Goal: Navigation & Orientation: Go to known website

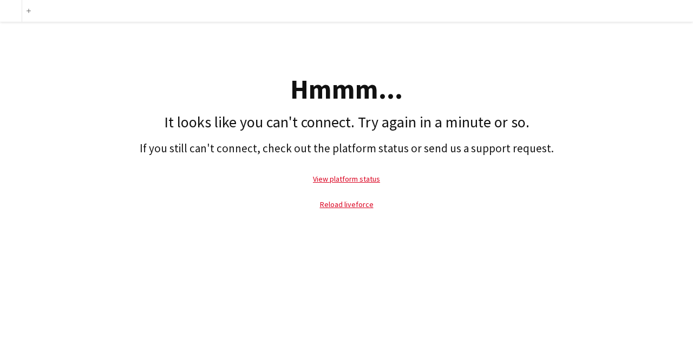
click at [350, 210] on p "Reload liveforce" at bounding box center [346, 204] width 683 height 25
click at [348, 206] on link "Reload liveforce" at bounding box center [347, 204] width 54 height 10
click at [520, 179] on p "View platform status" at bounding box center [346, 178] width 683 height 25
click at [533, 132] on div "Hmmm... It looks like you can't connect. Try again in a minute or so. If you st…" at bounding box center [346, 122] width 693 height 200
click at [455, 163] on div "Hmmm... It looks like you can't connect. Try again in a minute or so. If you st…" at bounding box center [346, 122] width 693 height 200
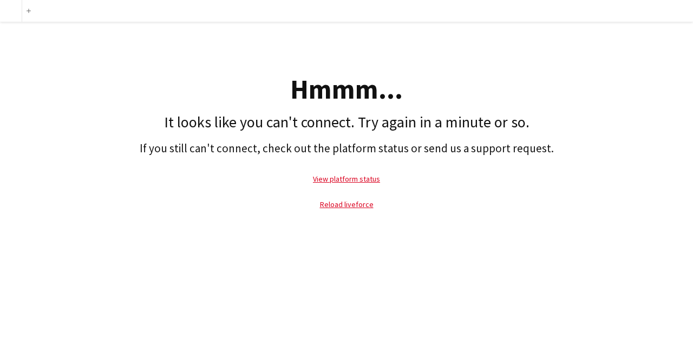
click at [350, 173] on p "View platform status" at bounding box center [346, 178] width 683 height 25
click at [348, 181] on link "View platform status" at bounding box center [346, 179] width 67 height 10
